Goal: Check status: Check status

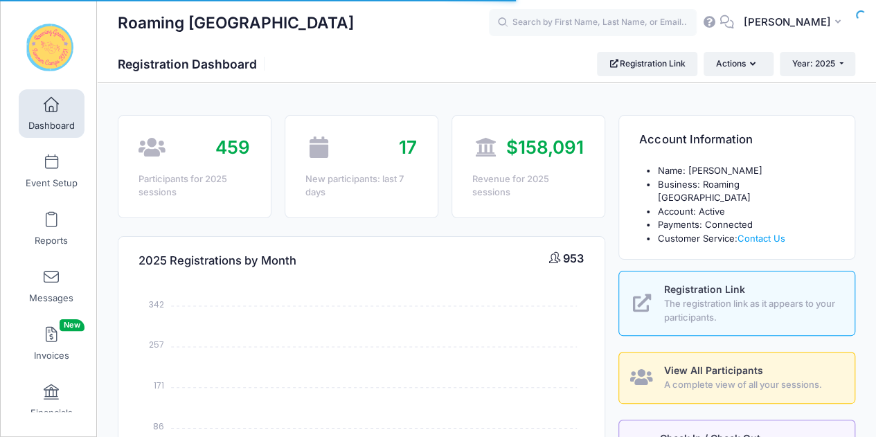
select select
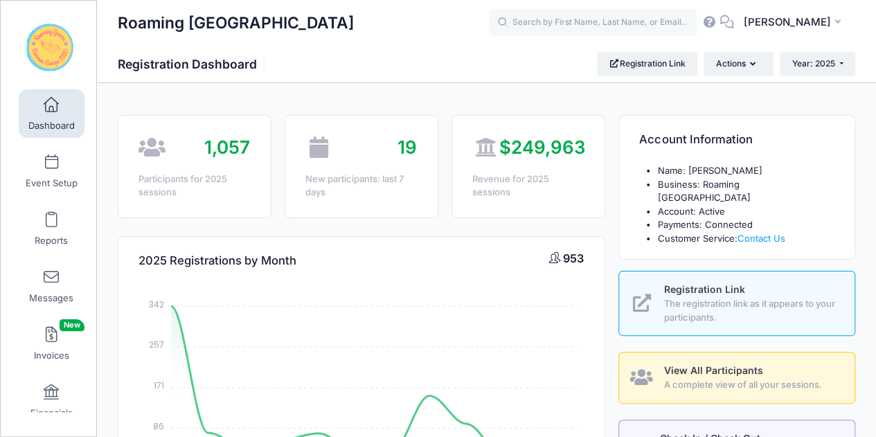
scroll to position [17, 0]
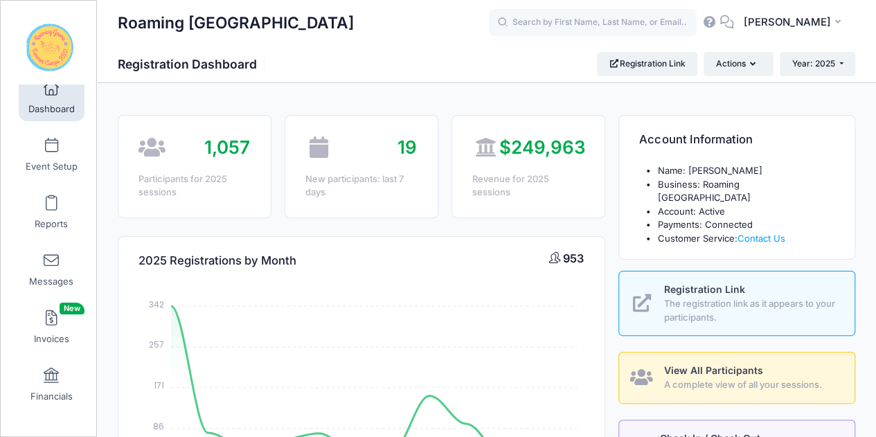
click at [39, 138] on link "Event Setup" at bounding box center [52, 154] width 66 height 48
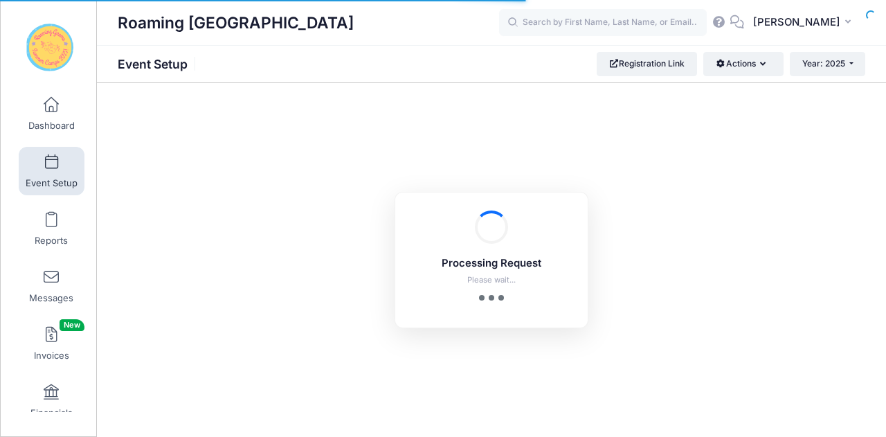
scroll to position [17, 0]
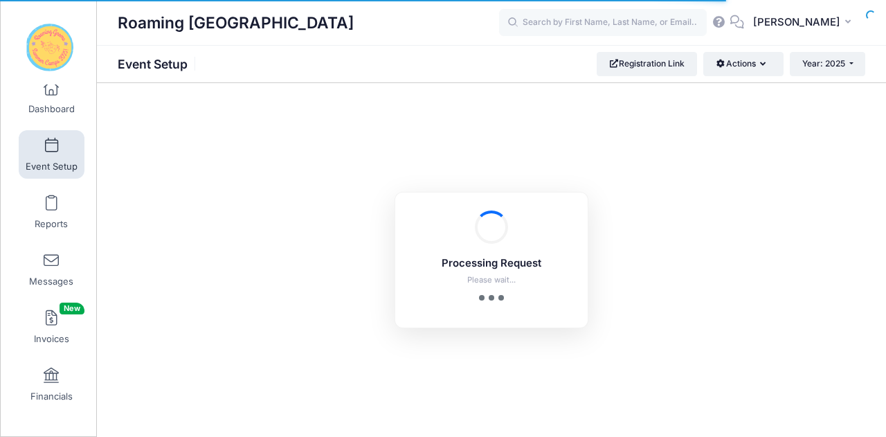
click at [48, 395] on span "Financials" at bounding box center [51, 397] width 42 height 12
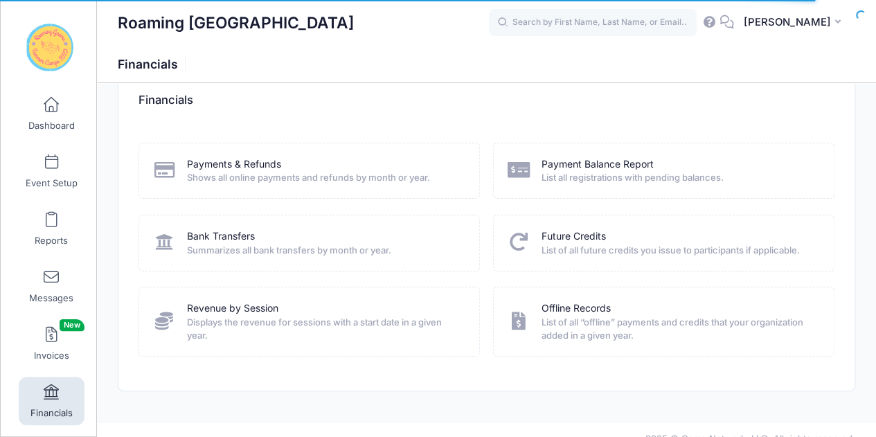
scroll to position [44, 0]
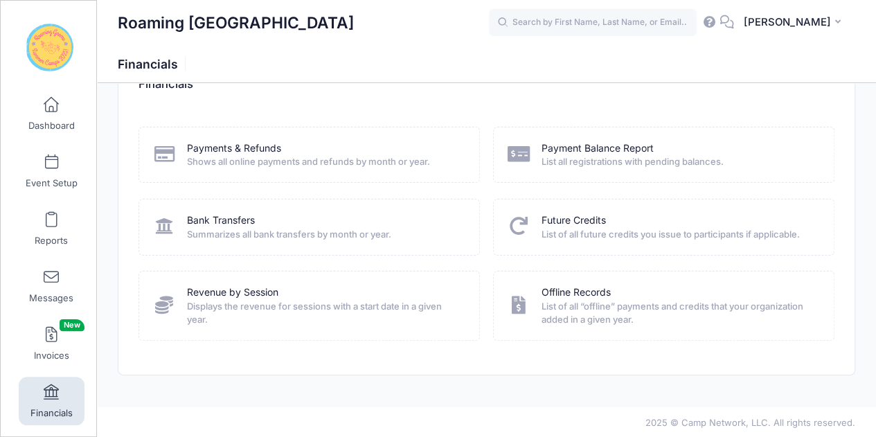
click at [46, 350] on span "Invoices New" at bounding box center [51, 356] width 35 height 12
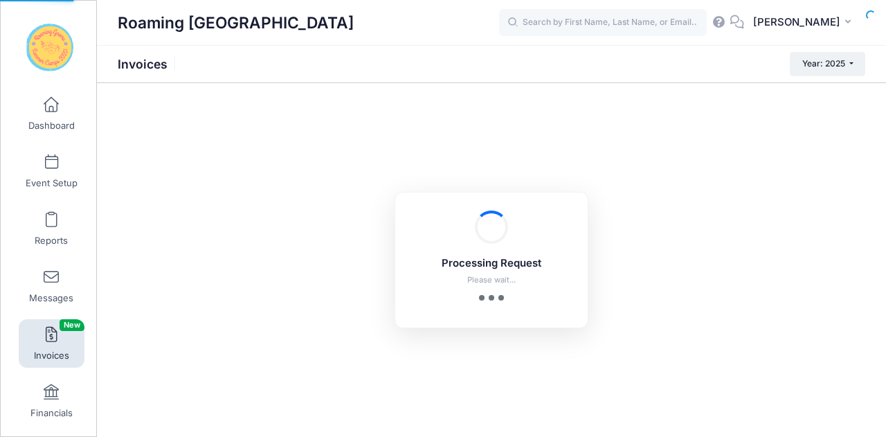
select select
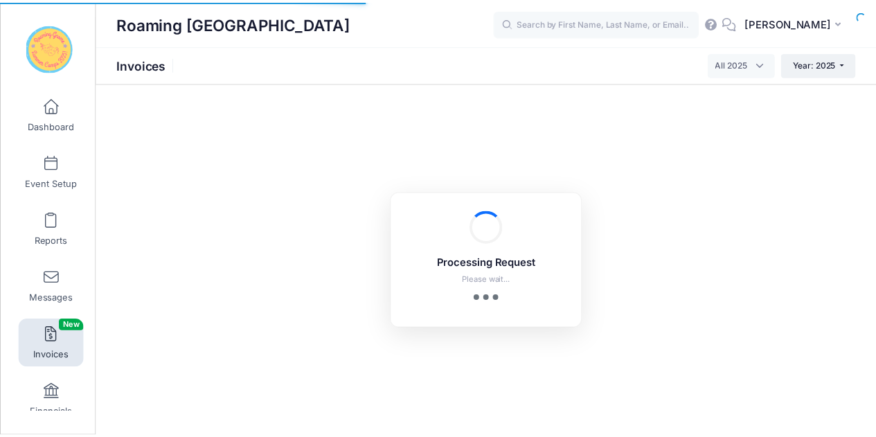
scroll to position [17, 0]
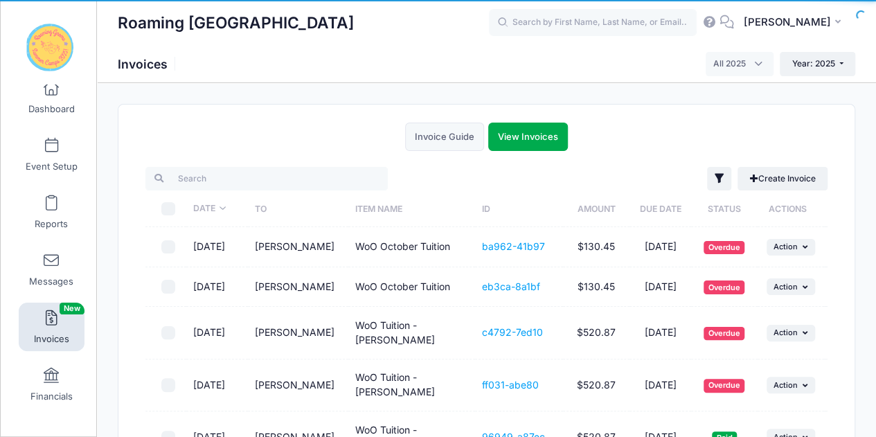
click at [43, 183] on div "Reports" at bounding box center [52, 211] width 93 height 57
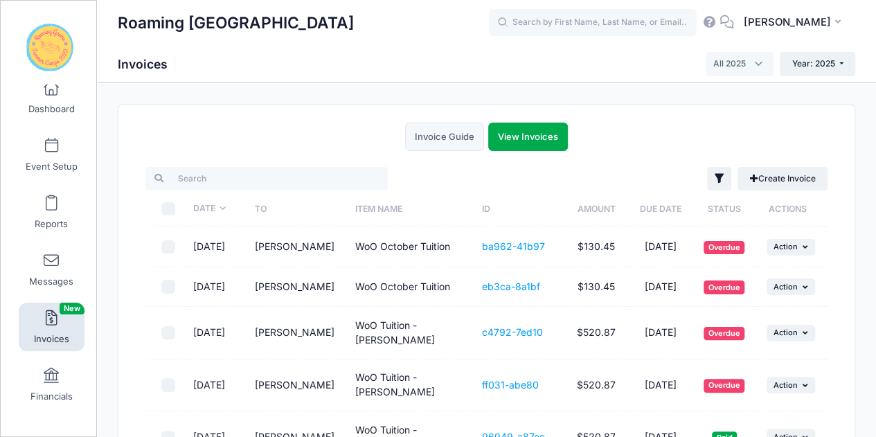
click at [43, 192] on link "Reports" at bounding box center [52, 212] width 66 height 48
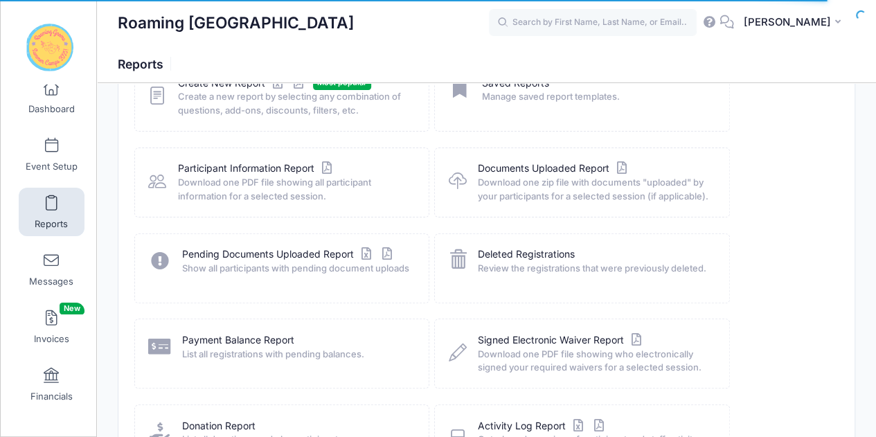
scroll to position [244, 0]
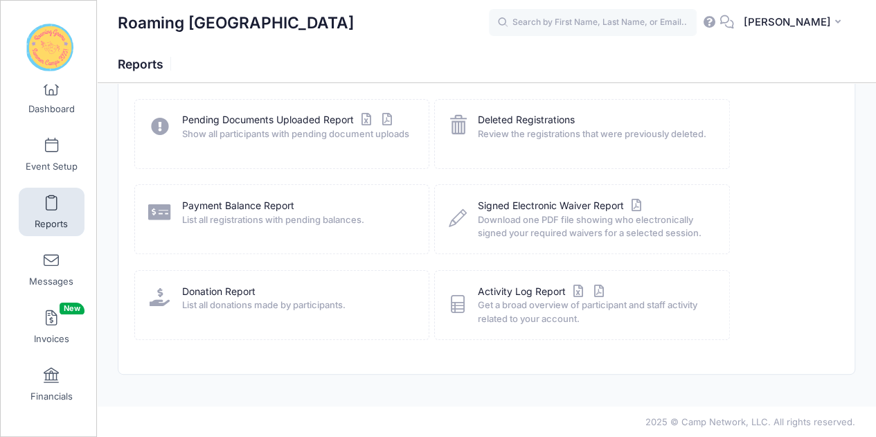
click at [44, 154] on link "Event Setup" at bounding box center [52, 154] width 66 height 48
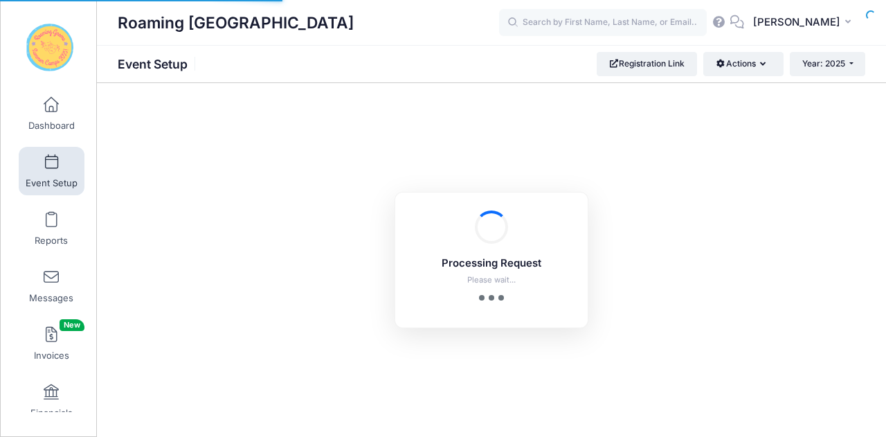
scroll to position [17, 0]
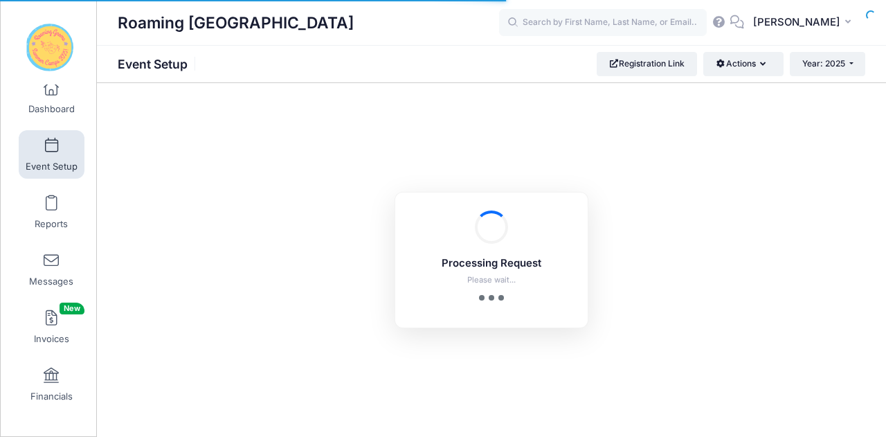
click at [48, 112] on span "Dashboard" at bounding box center [51, 109] width 46 height 12
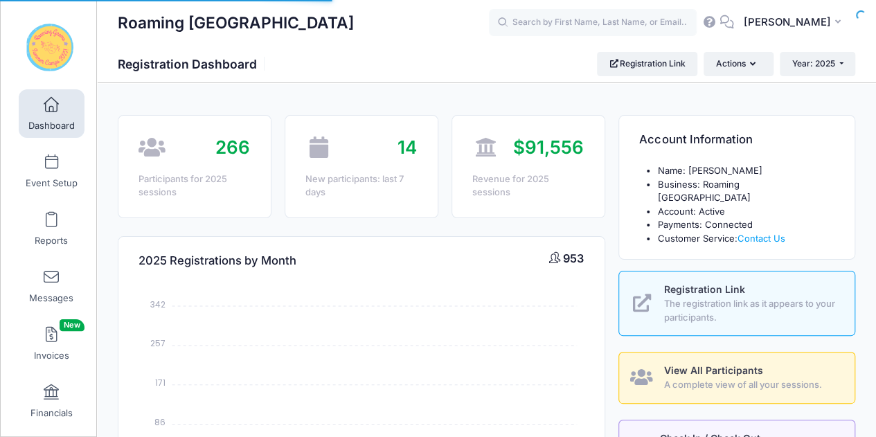
select select
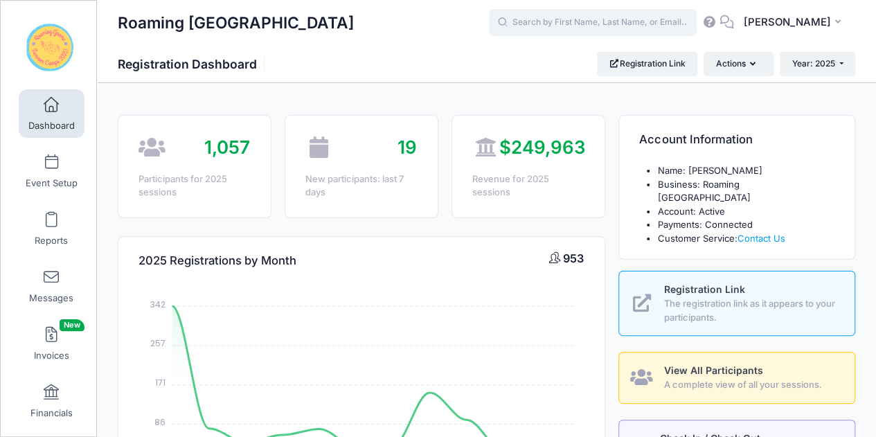
click at [661, 15] on input "text" at bounding box center [593, 23] width 208 height 28
type input "w"
type input "wicked"
click at [51, 220] on span at bounding box center [51, 220] width 0 height 15
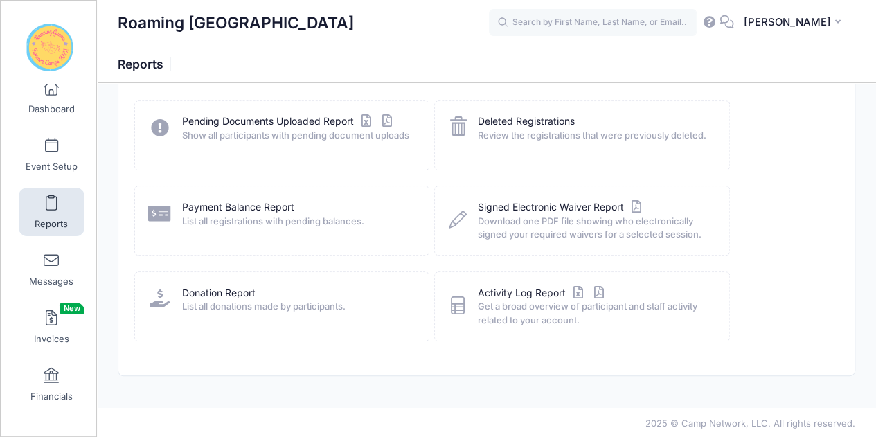
scroll to position [244, 0]
click at [51, 318] on span at bounding box center [51, 318] width 0 height 15
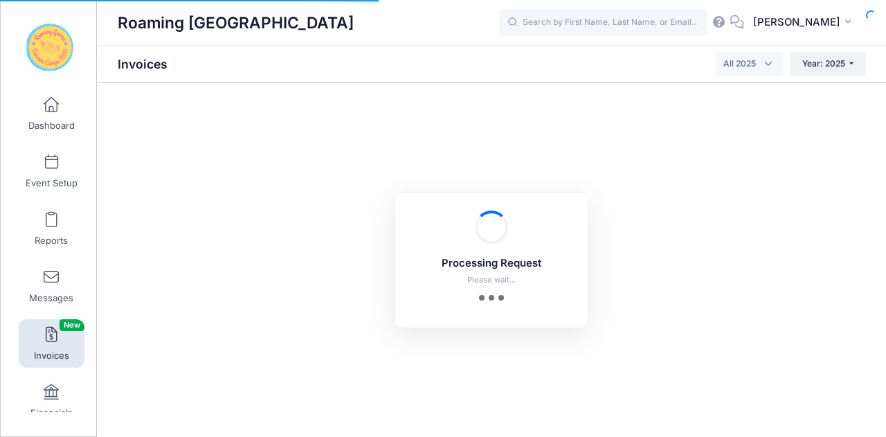
select select
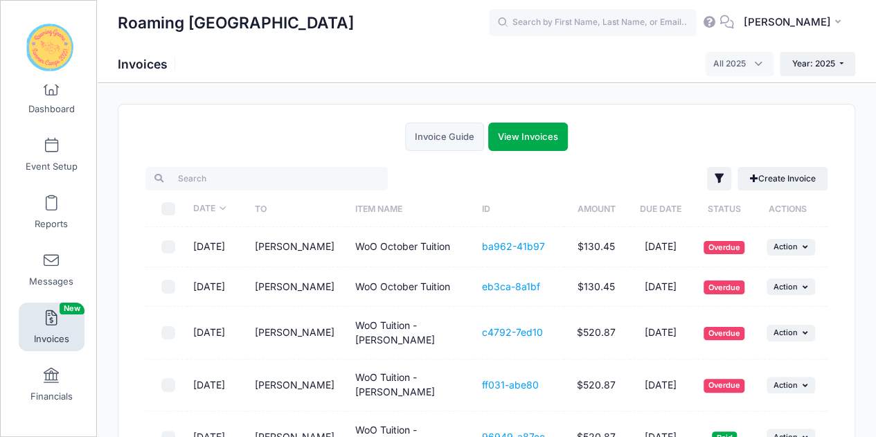
click at [51, 383] on span at bounding box center [51, 375] width 0 height 15
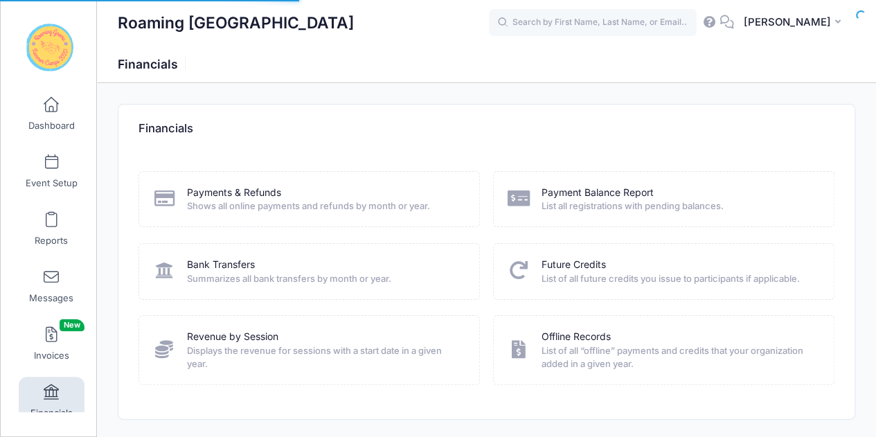
scroll to position [17, 0]
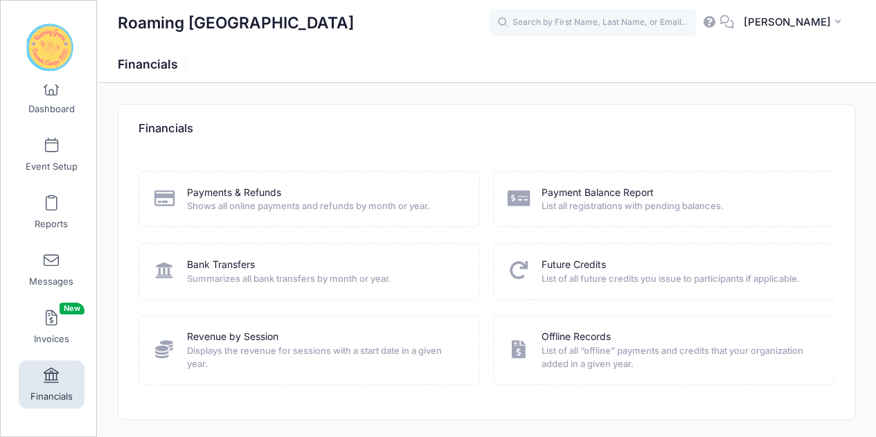
click at [51, 91] on span at bounding box center [51, 88] width 0 height 15
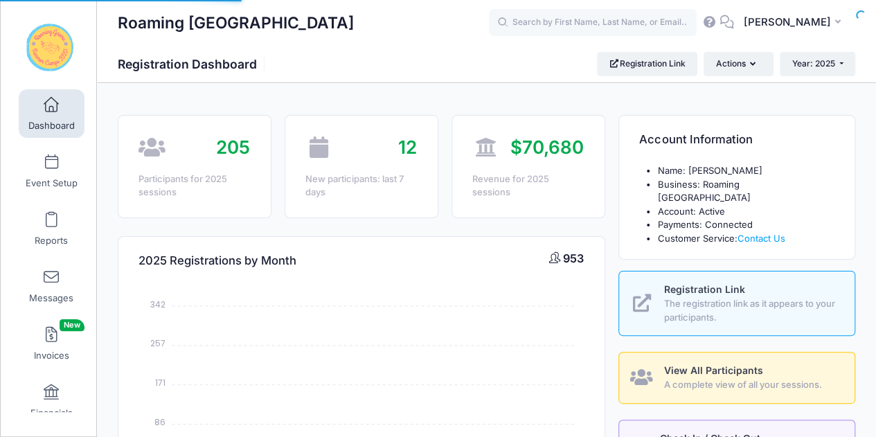
select select
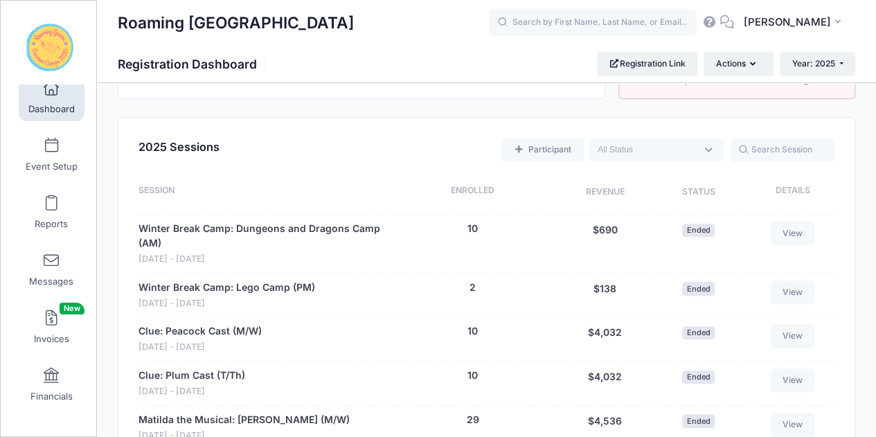
scroll to position [558, 0]
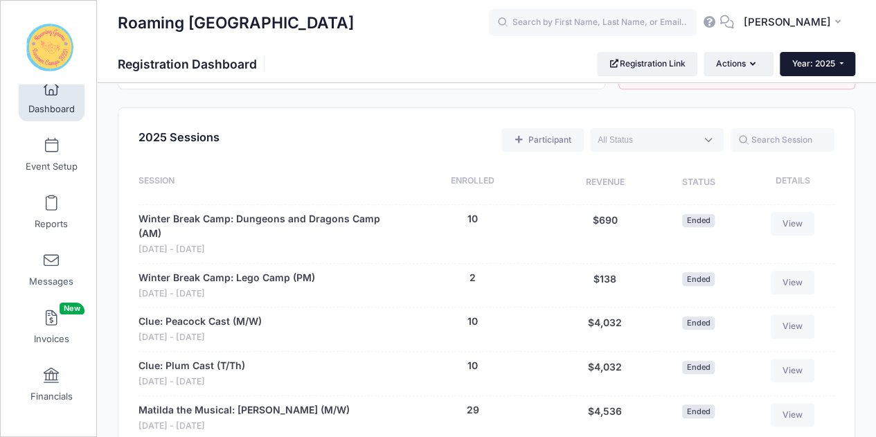
click at [838, 64] on button "Year: 2025" at bounding box center [817, 64] width 75 height 24
click at [820, 85] on link "Year: 2025" at bounding box center [825, 91] width 90 height 18
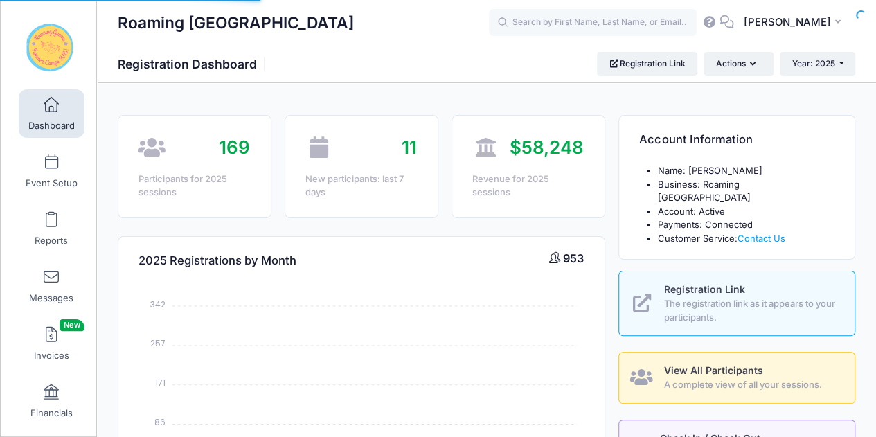
select select
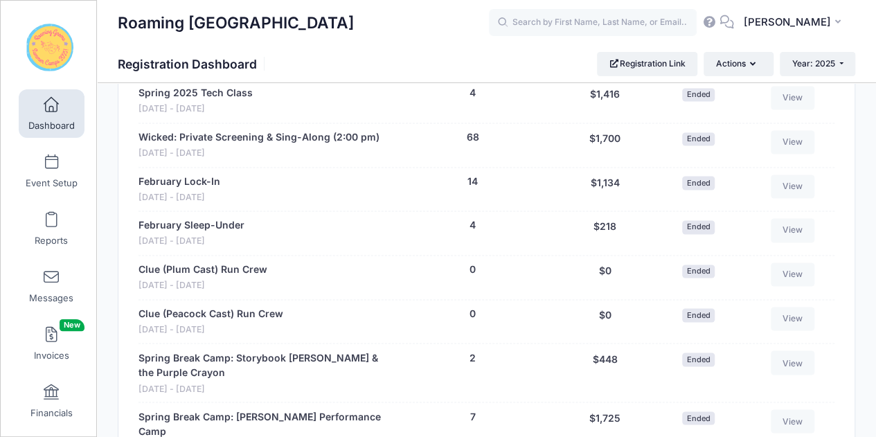
scroll to position [987, 0]
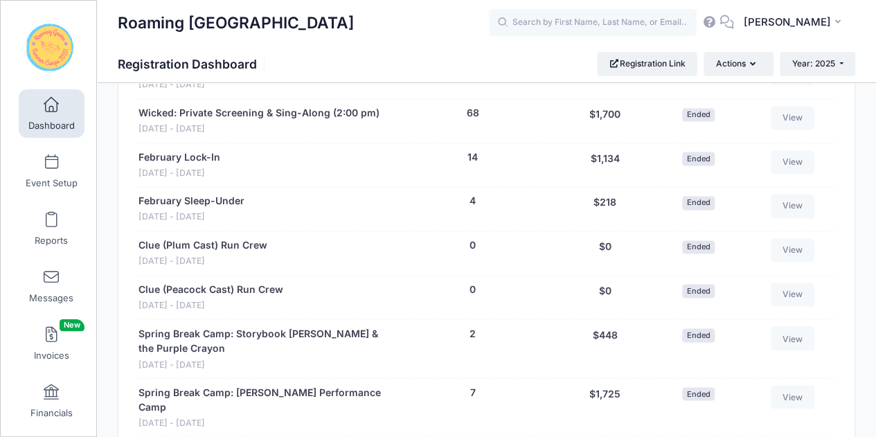
click at [349, 106] on link "Wicked: Private Screening & Sing-Along (2:00 pm)" at bounding box center [258, 113] width 241 height 15
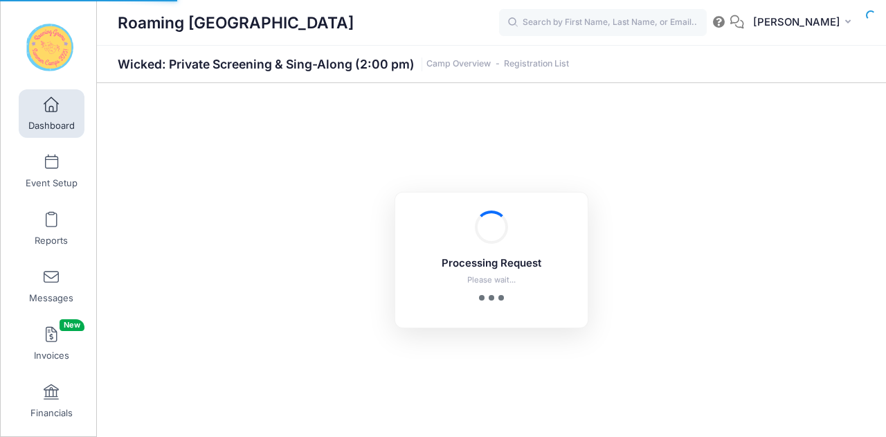
select select "10"
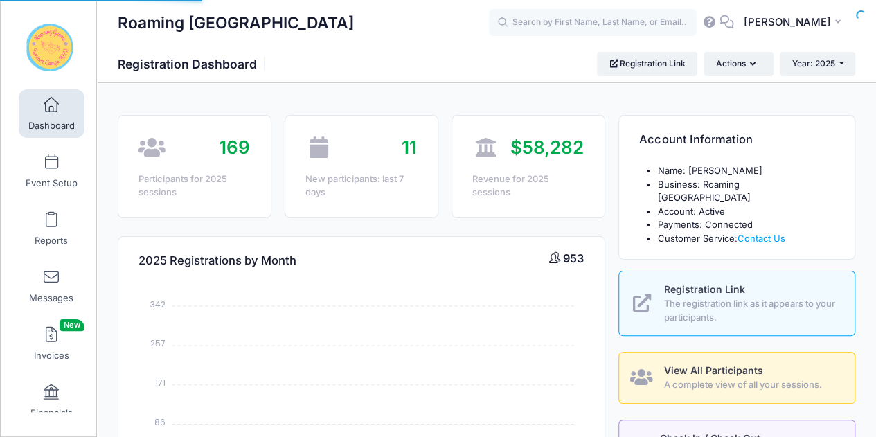
select select
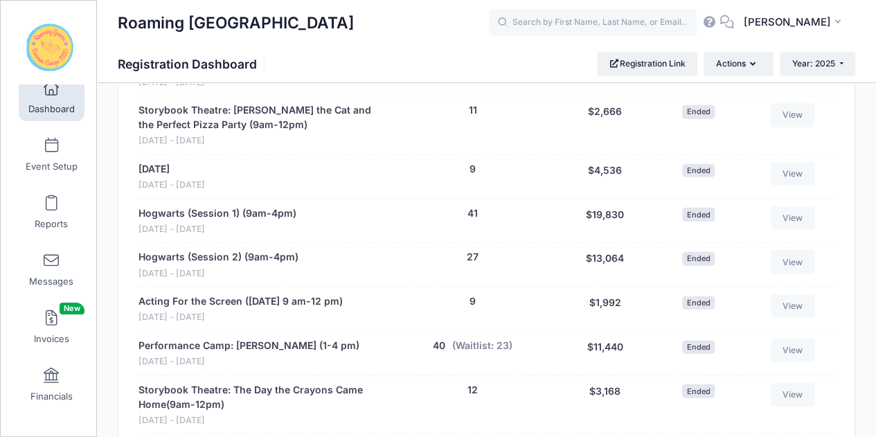
scroll to position [1541, 0]
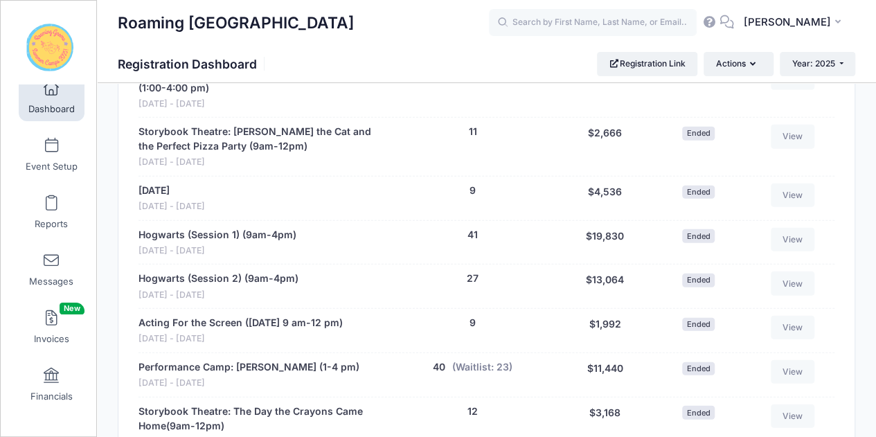
click at [161, 183] on link "[DATE]" at bounding box center [153, 190] width 31 height 15
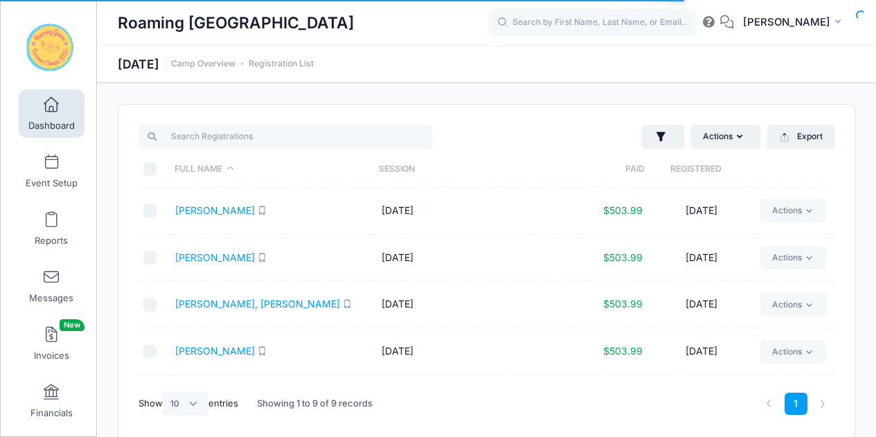
select select "10"
